Goal: Task Accomplishment & Management: Use online tool/utility

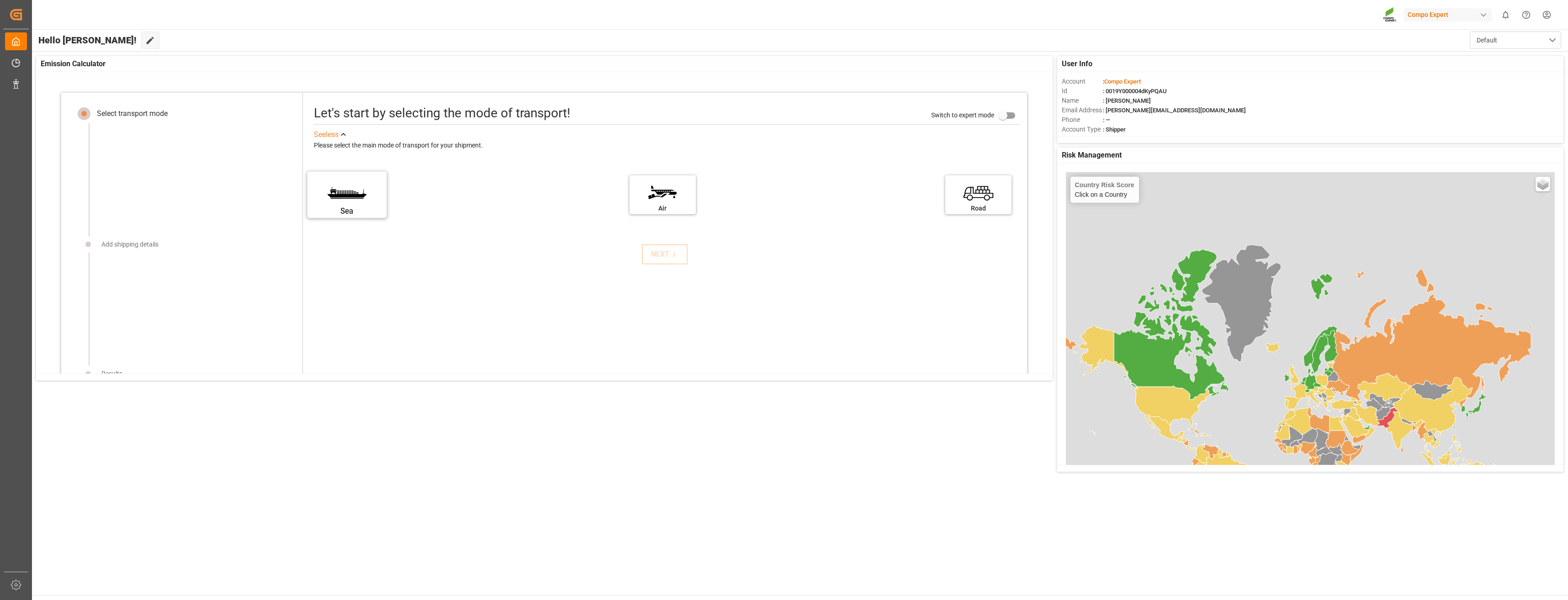
click at [366, 204] on label "Sea" at bounding box center [347, 191] width 69 height 38
click at [0, 0] on input "Sea" at bounding box center [0, 0] width 0 height 0
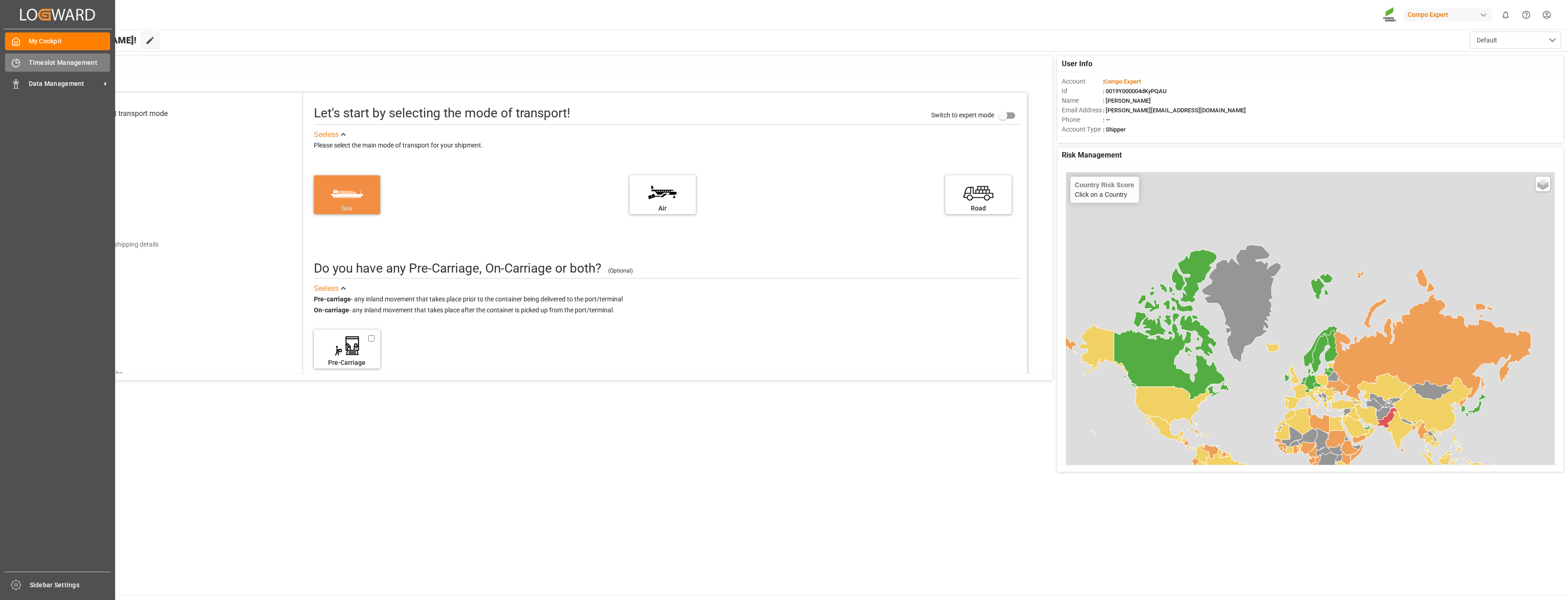
click at [38, 63] on span "Timeslot Management" at bounding box center [70, 62] width 82 height 9
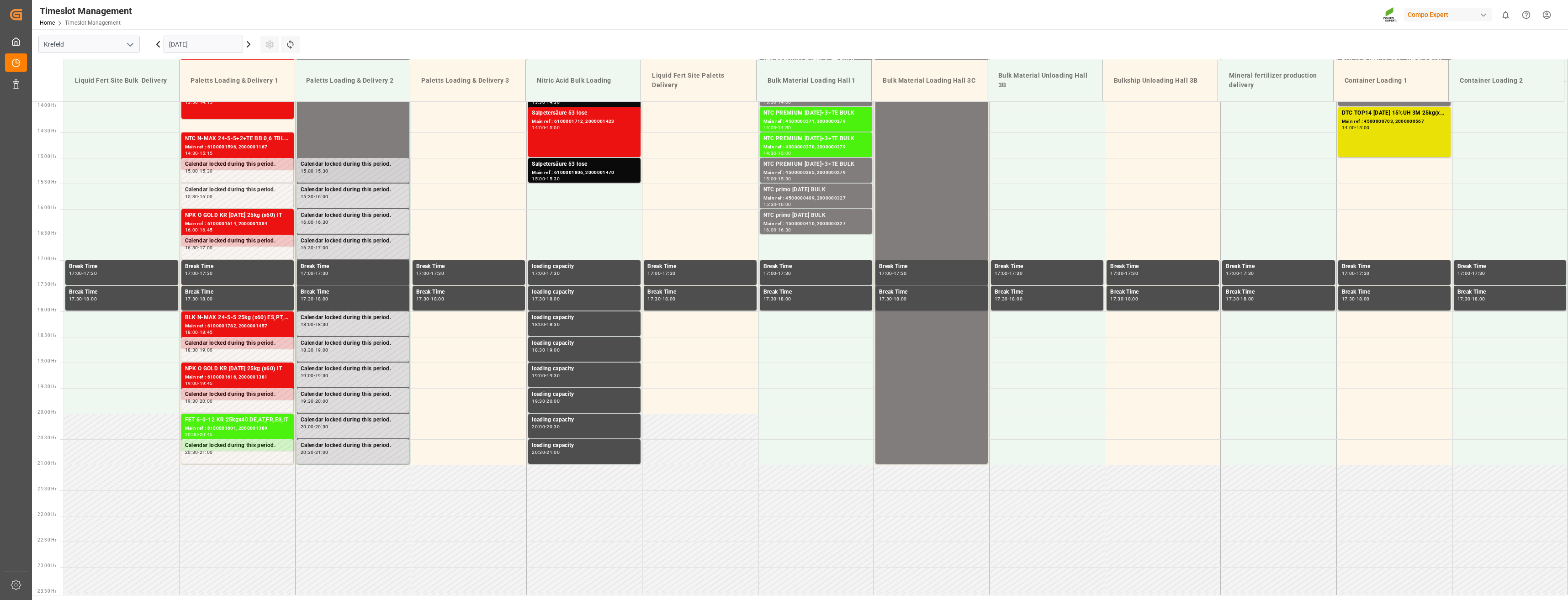
scroll to position [734, 0]
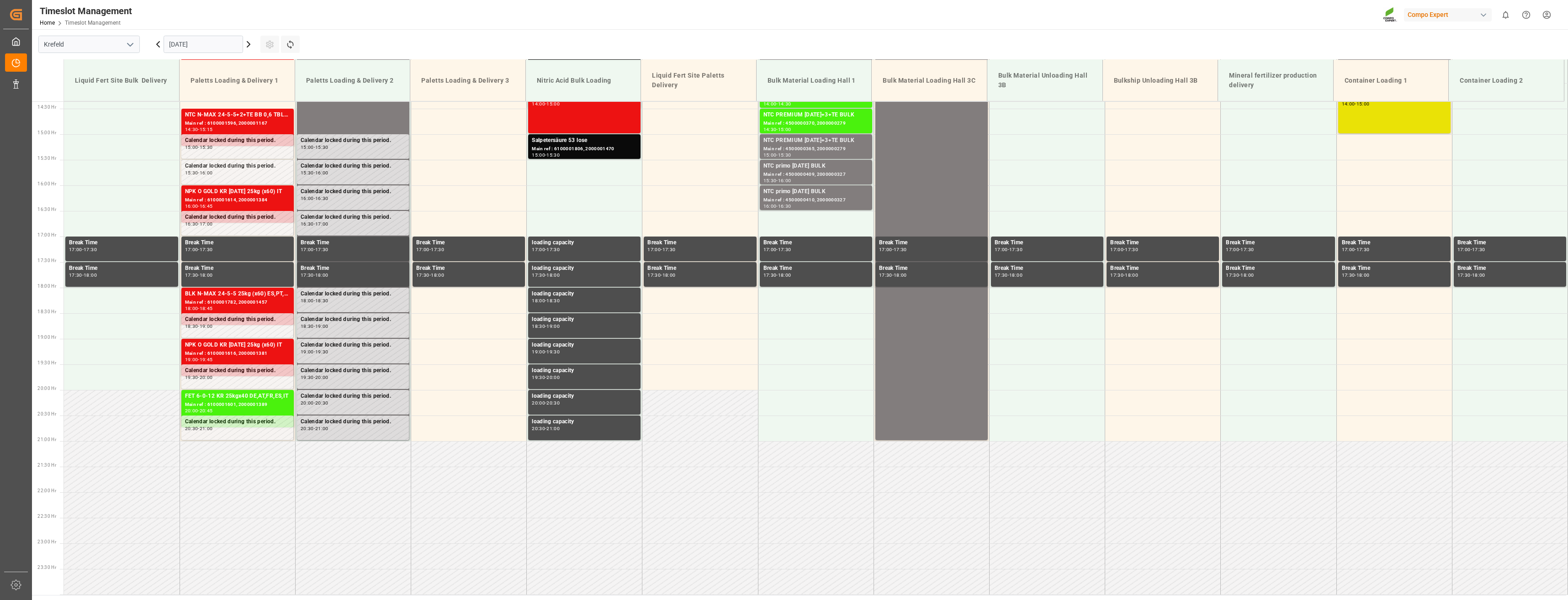
click at [246, 44] on icon at bounding box center [249, 44] width 11 height 11
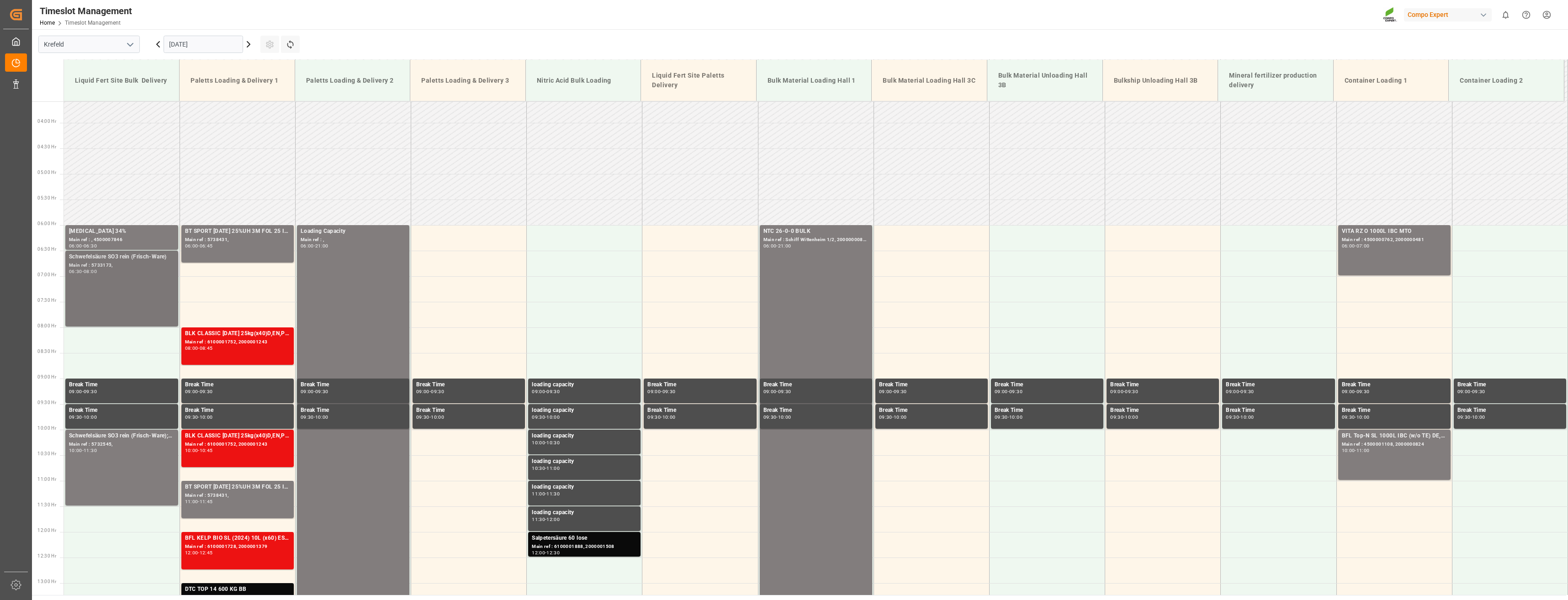
scroll to position [140, 0]
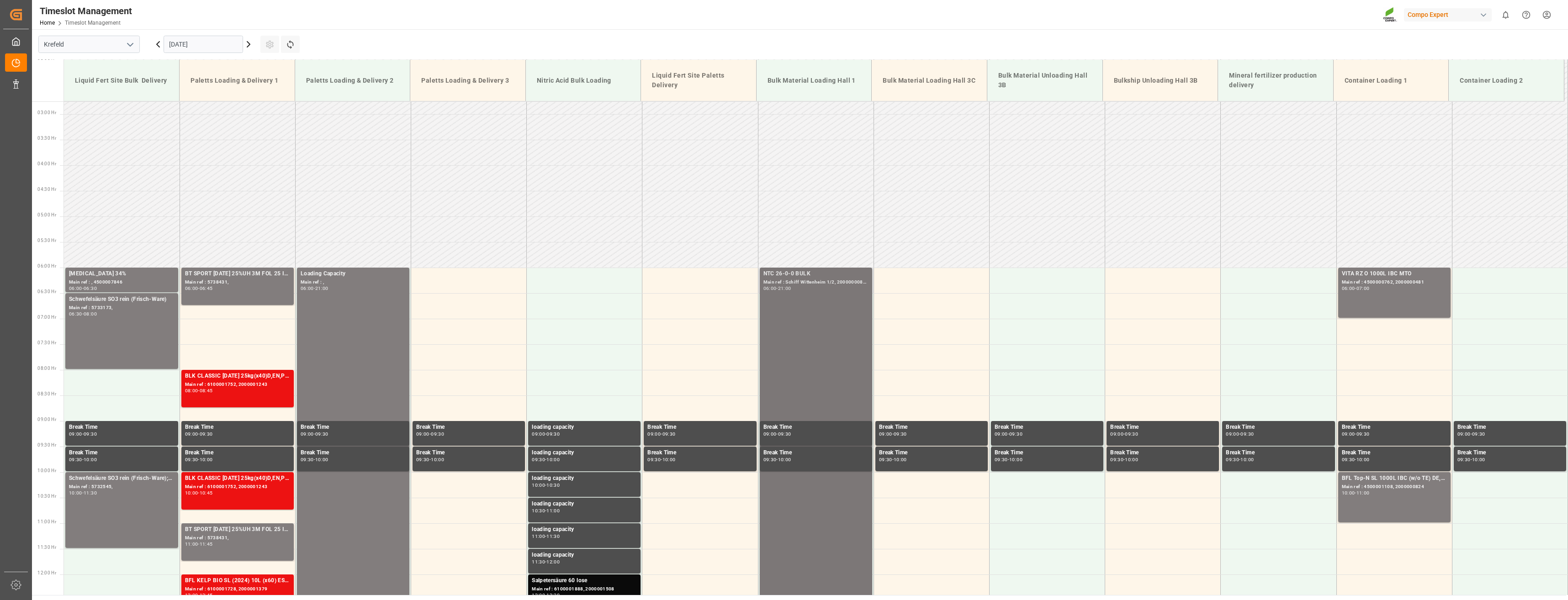
click at [809, 282] on div "Main ref : Schiff Wittenheim 1/2, 20000000879" at bounding box center [816, 283] width 105 height 8
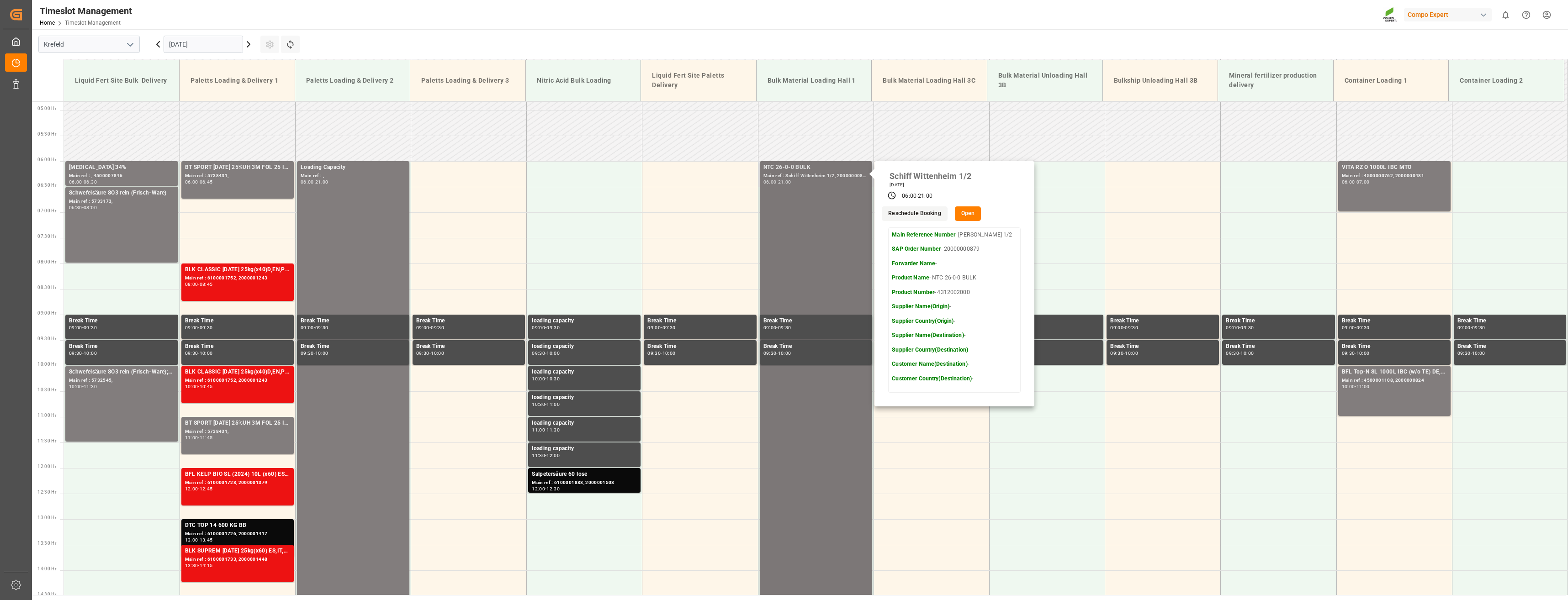
scroll to position [186, 0]
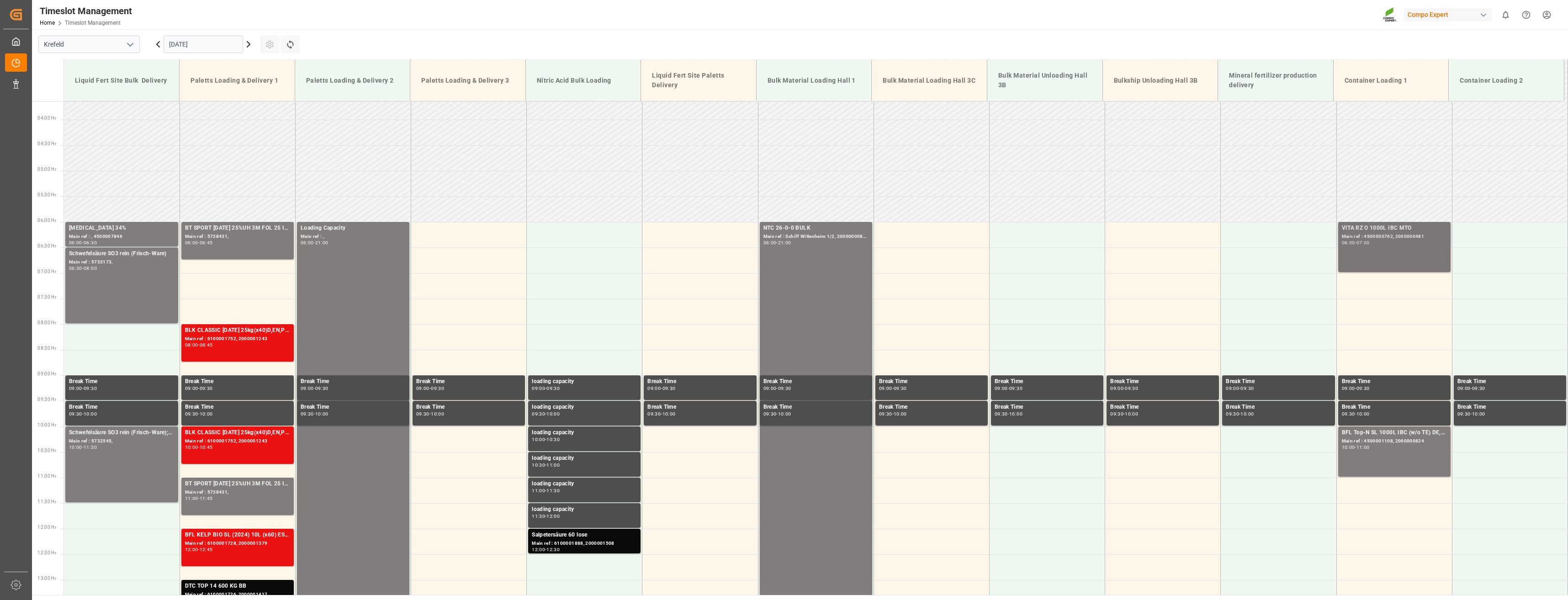
click at [1368, 257] on div "VITA RZ O 1000L IBC MTO Main ref : 4500000762, 2000000481 06:00 - 07:00" at bounding box center [1395, 247] width 105 height 46
click at [1379, 449] on div "10:00 - 11:00" at bounding box center [1395, 447] width 105 height 5
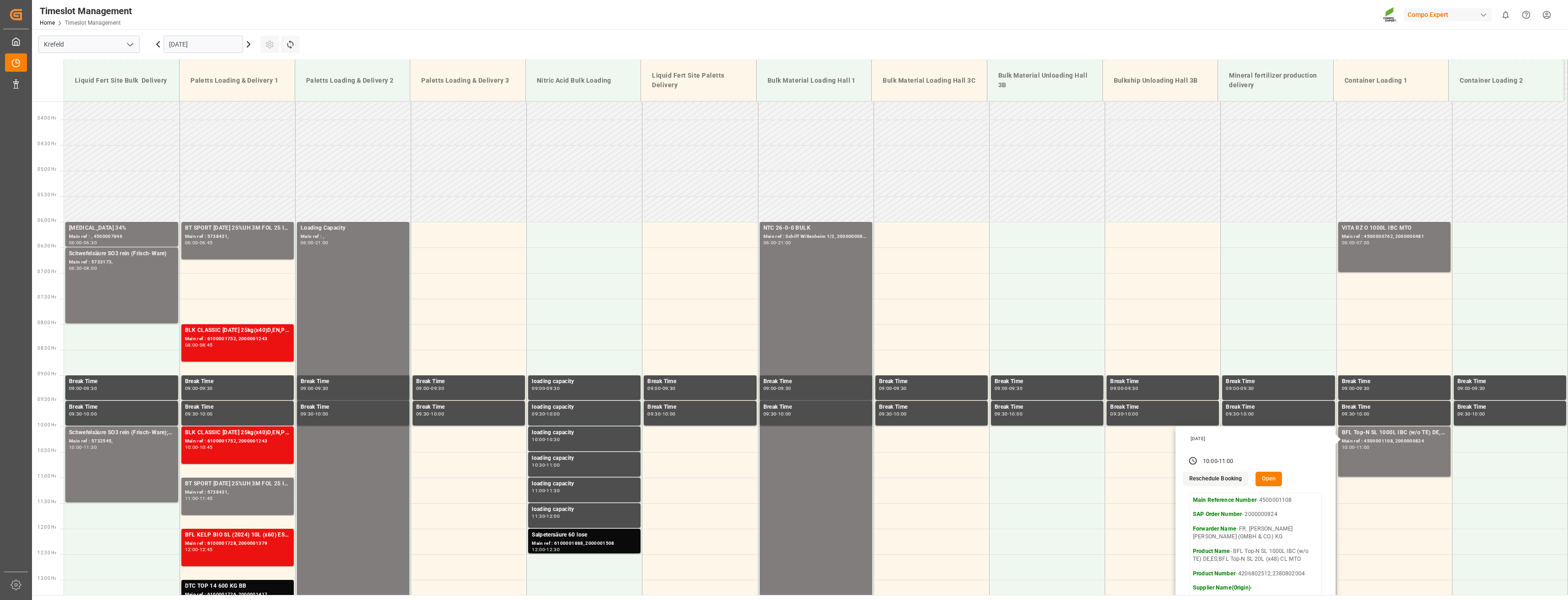
click at [250, 46] on icon at bounding box center [249, 44] width 11 height 11
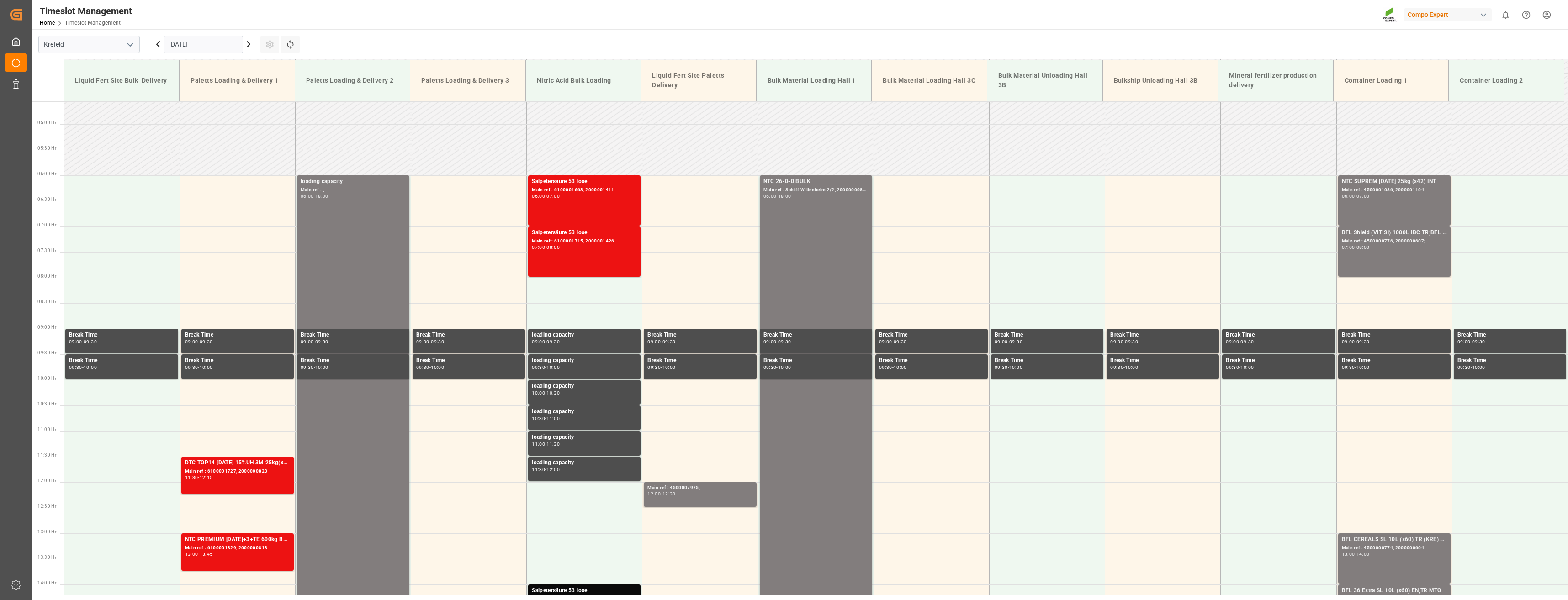
scroll to position [232, 0]
click at [791, 209] on div "NTC 26-0-0 BULK Main ref : Schiff Wittenheim 2/2, 20000000879 06:00 - 18:00" at bounding box center [816, 482] width 105 height 609
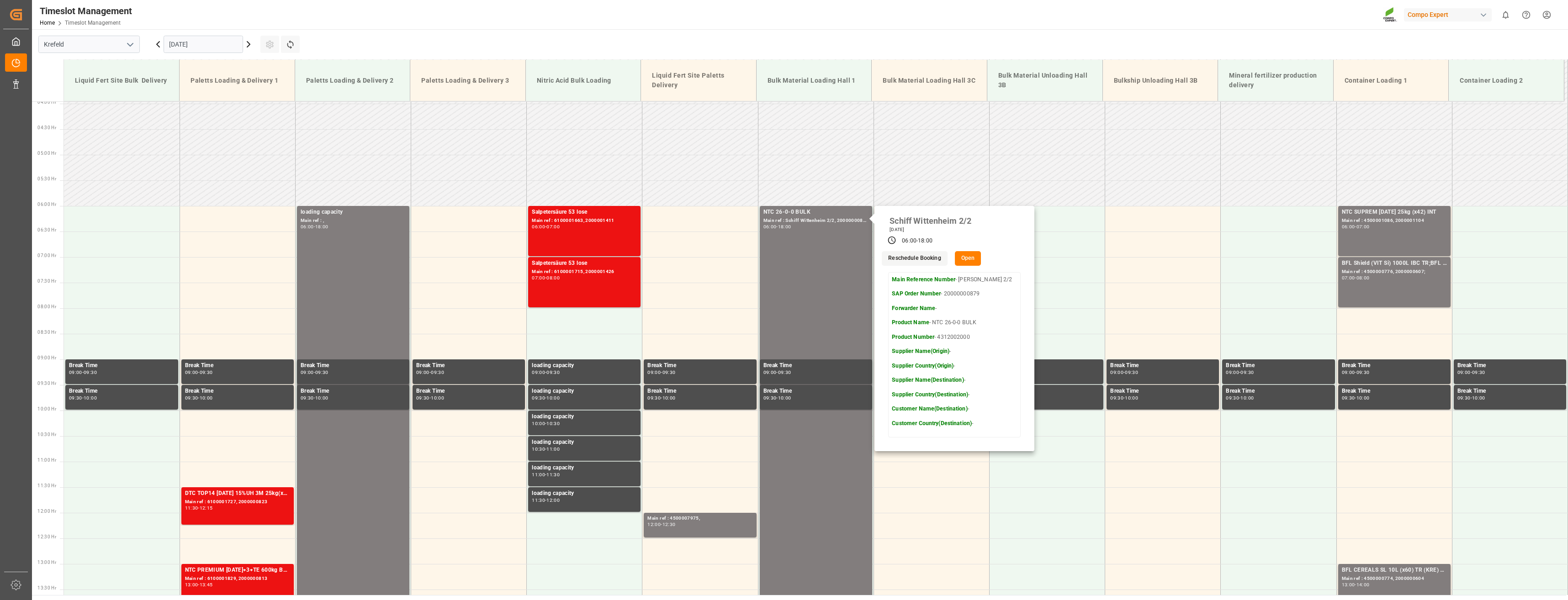
scroll to position [186, 0]
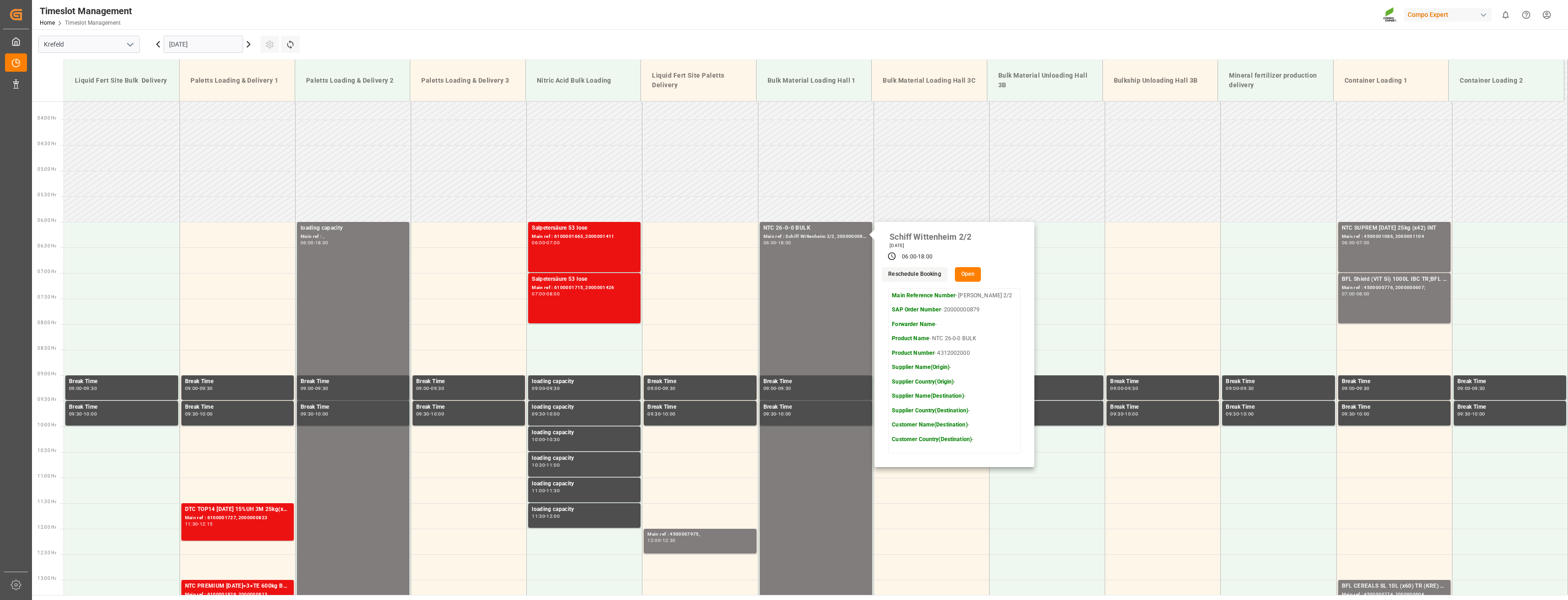
click at [250, 44] on icon at bounding box center [249, 44] width 11 height 11
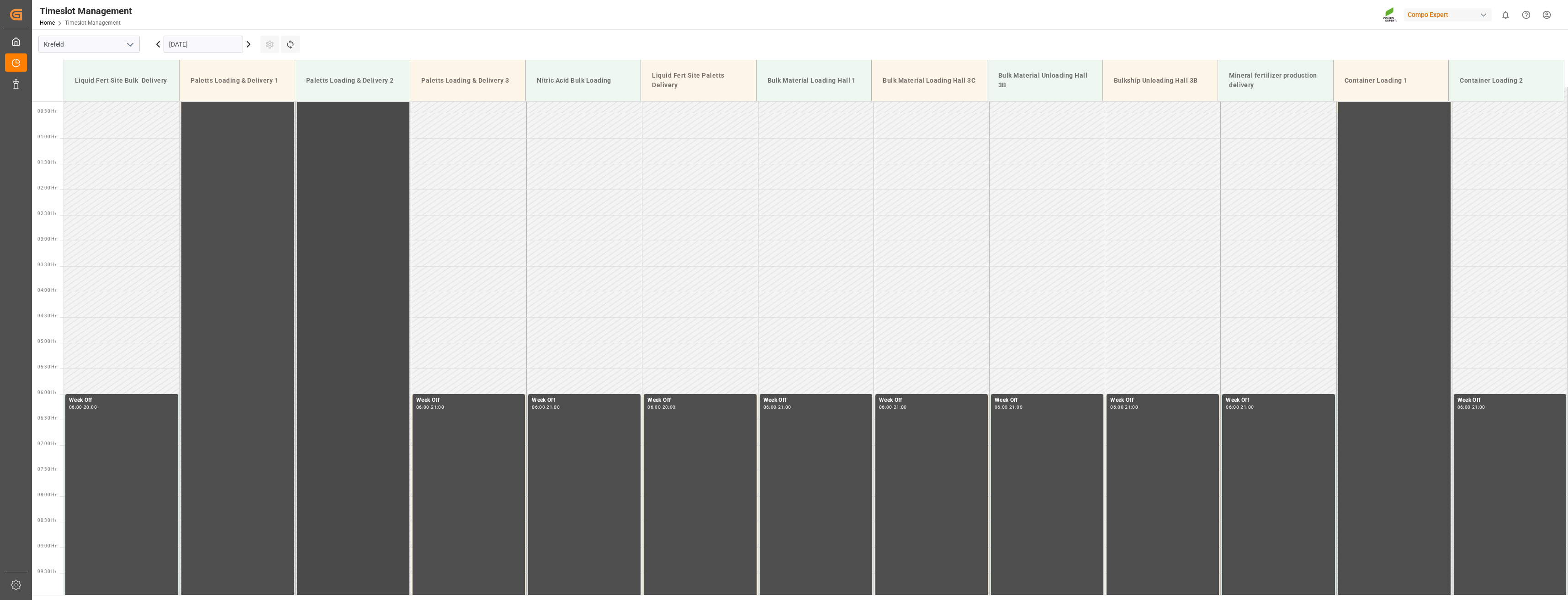
scroll to position [0, 0]
